Goal: Task Accomplishment & Management: Manage account settings

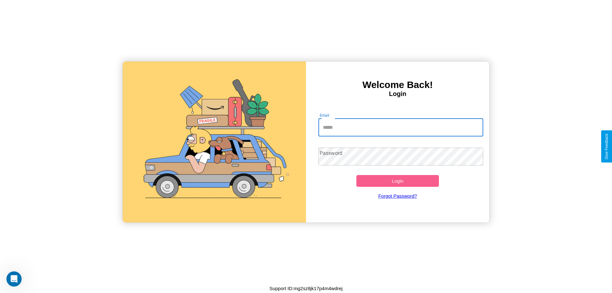
click at [401, 127] on input "Email" at bounding box center [400, 128] width 165 height 18
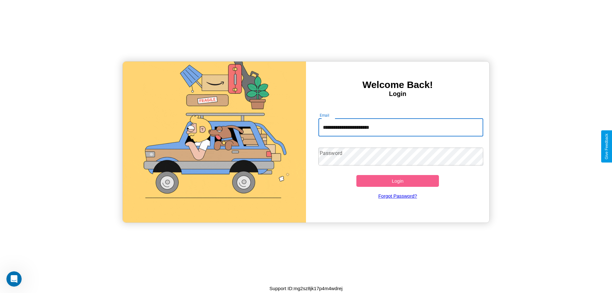
type input "**********"
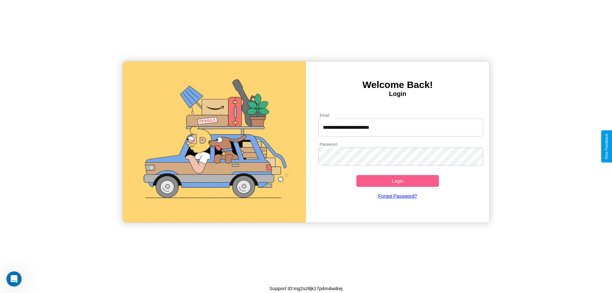
click at [398, 181] on button "Login" at bounding box center [397, 181] width 83 height 12
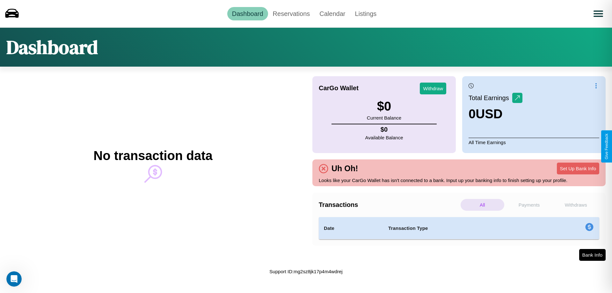
click at [529, 205] on p "Payments" at bounding box center [530, 205] width 44 height 12
click at [576, 205] on p "Withdraws" at bounding box center [576, 205] width 44 height 12
click at [291, 13] on link "Reservations" at bounding box center [291, 13] width 47 height 13
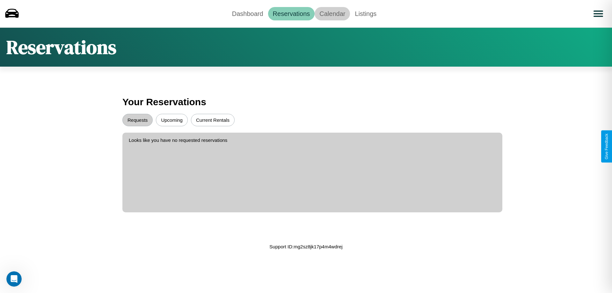
click at [332, 13] on link "Calendar" at bounding box center [332, 13] width 35 height 13
